Goal: Task Accomplishment & Management: Manage account settings

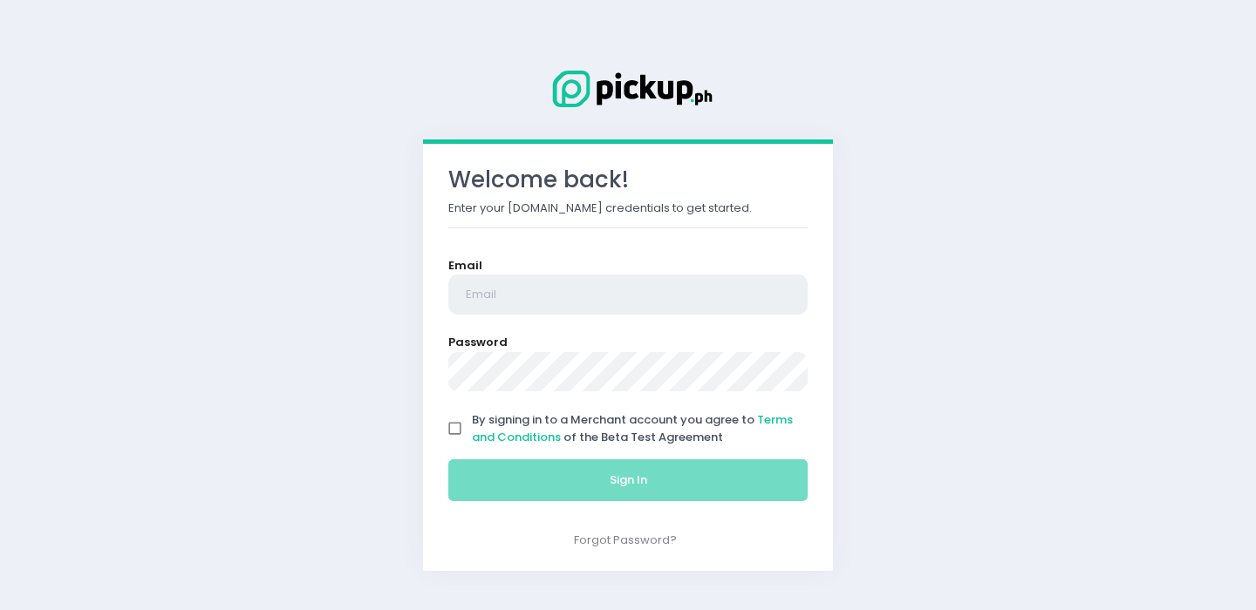
click at [577, 295] on input "email" at bounding box center [627, 295] width 359 height 40
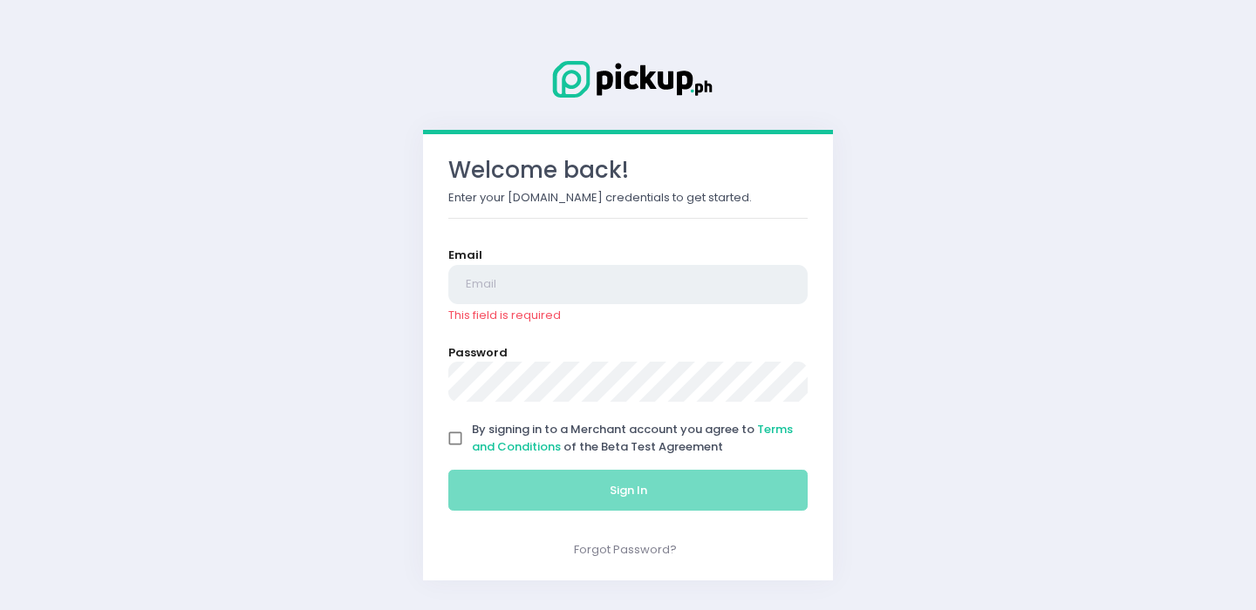
type input "[EMAIL_ADDRESS][DOMAIN_NAME]"
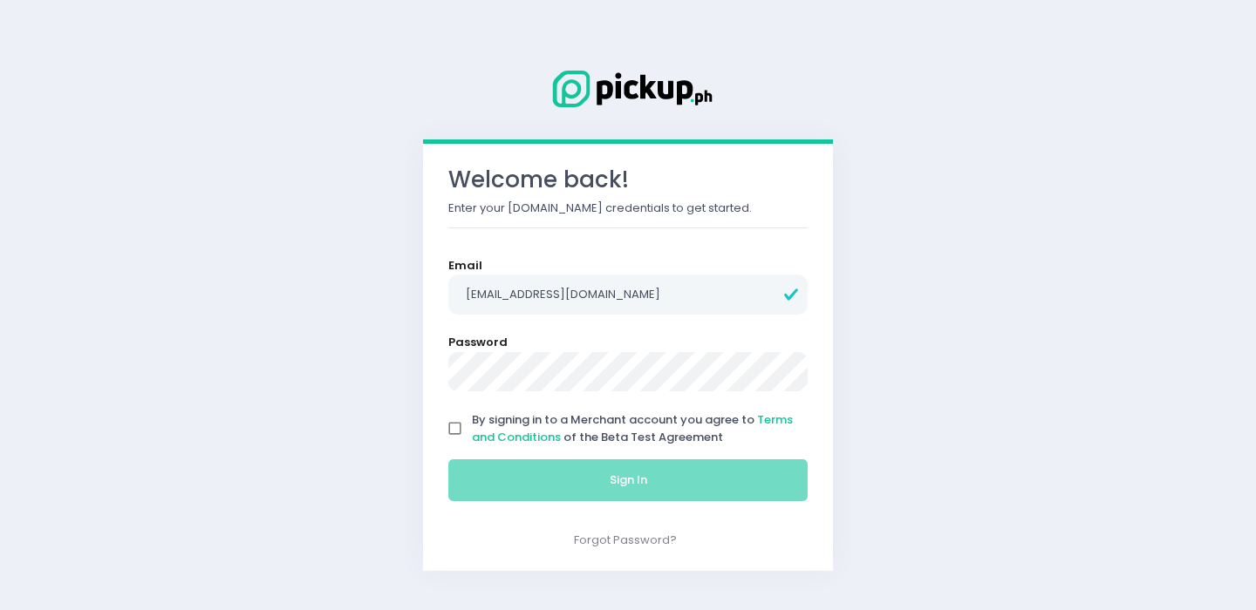
click at [455, 422] on input "By signing in to a Merchant account you agree to Terms and Conditions of the Be…" at bounding box center [455, 428] width 33 height 33
checkbox input "true"
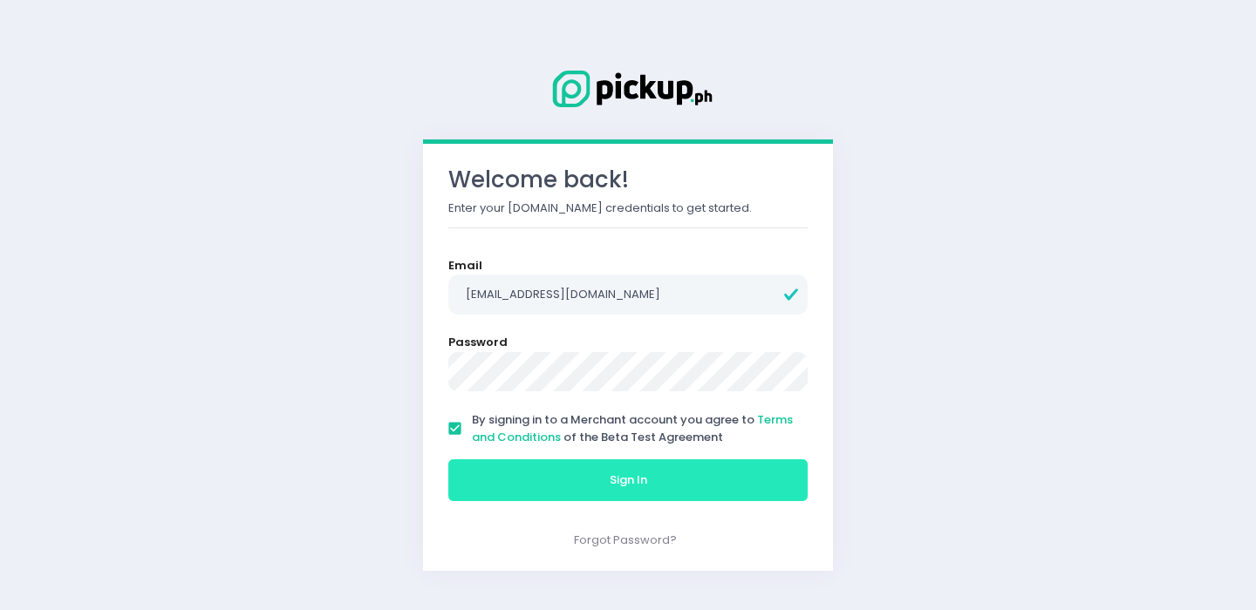
click at [580, 498] on button "Sign In" at bounding box center [627, 481] width 359 height 42
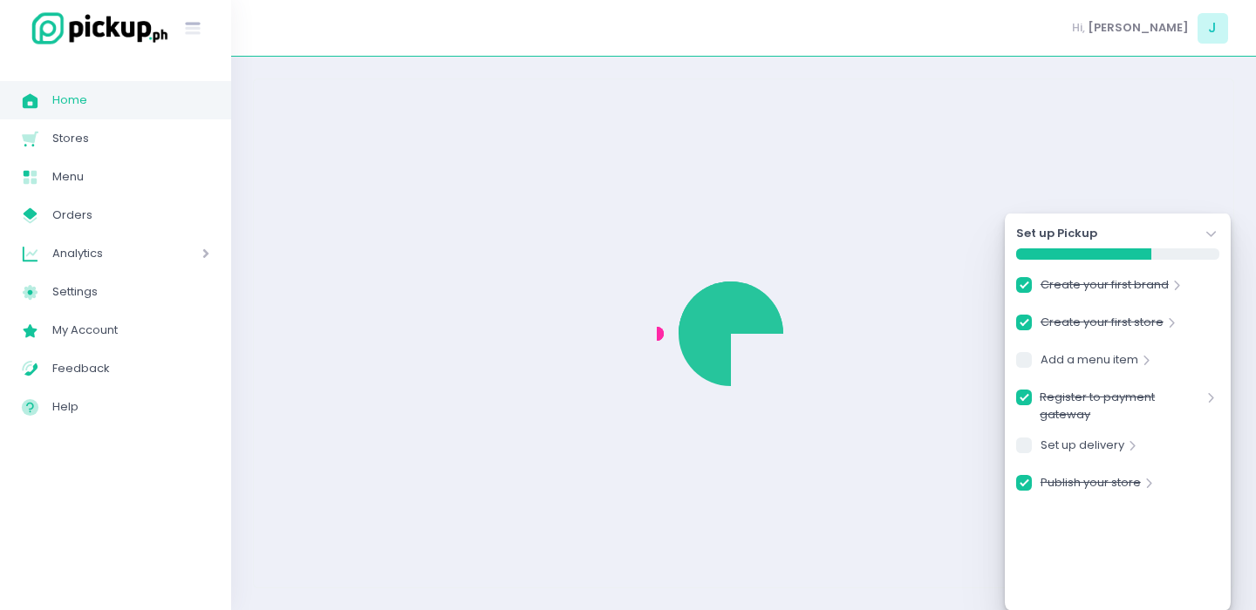
checkbox input "true"
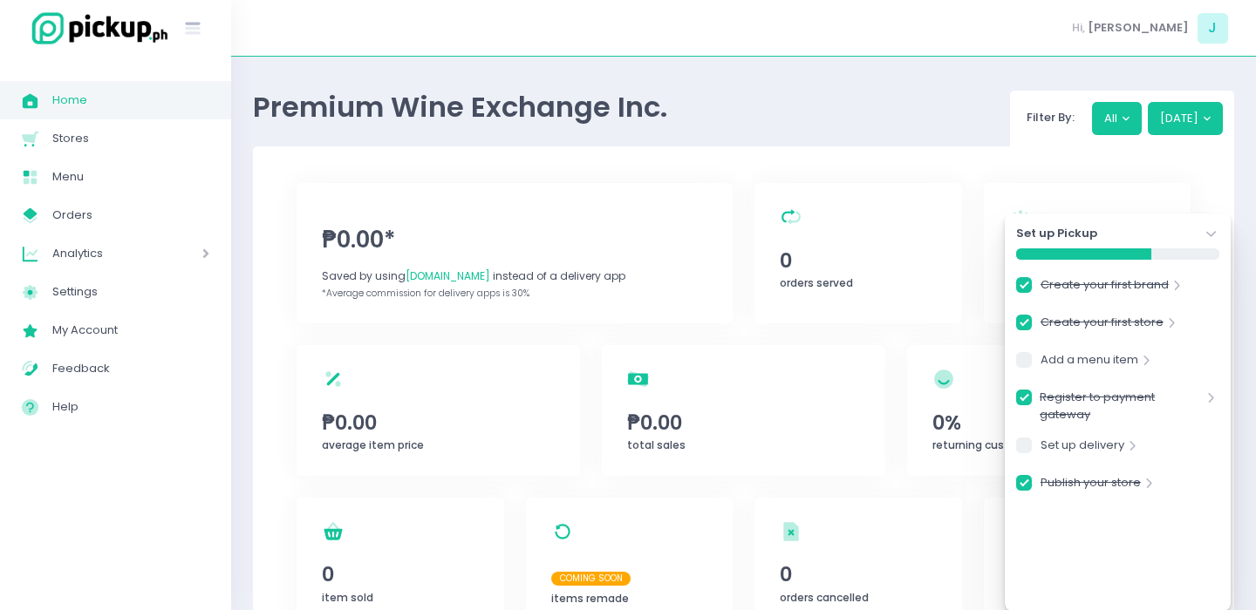
click at [1208, 231] on icon "Stockholm-icons / Navigation / Angle-down Created with Sketch." at bounding box center [1210, 234] width 17 height 17
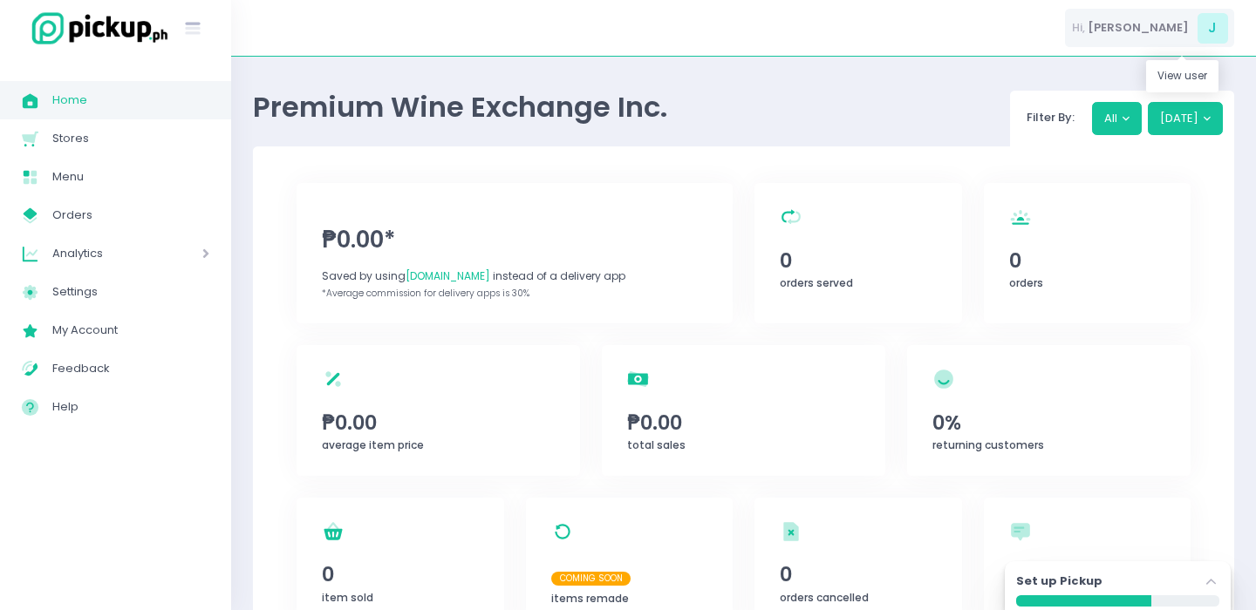
click at [1205, 9] on div "Hi, [PERSON_NAME]" at bounding box center [1149, 28] width 169 height 39
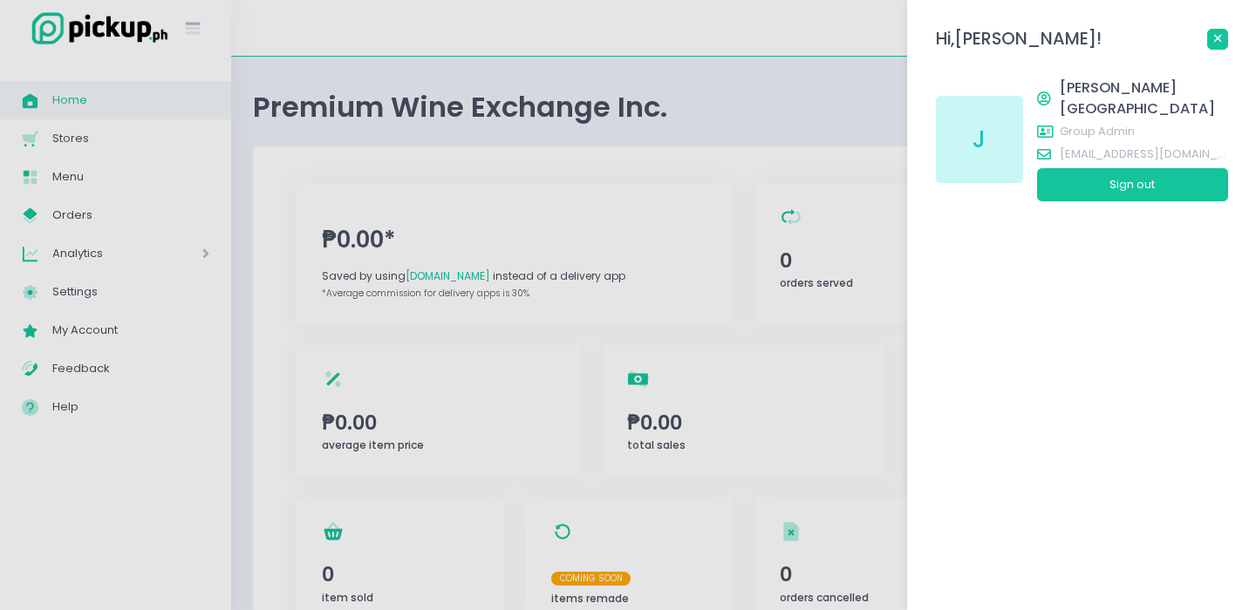
click at [1222, 31] on link at bounding box center [1217, 39] width 21 height 21
